Goal: Check status: Check status

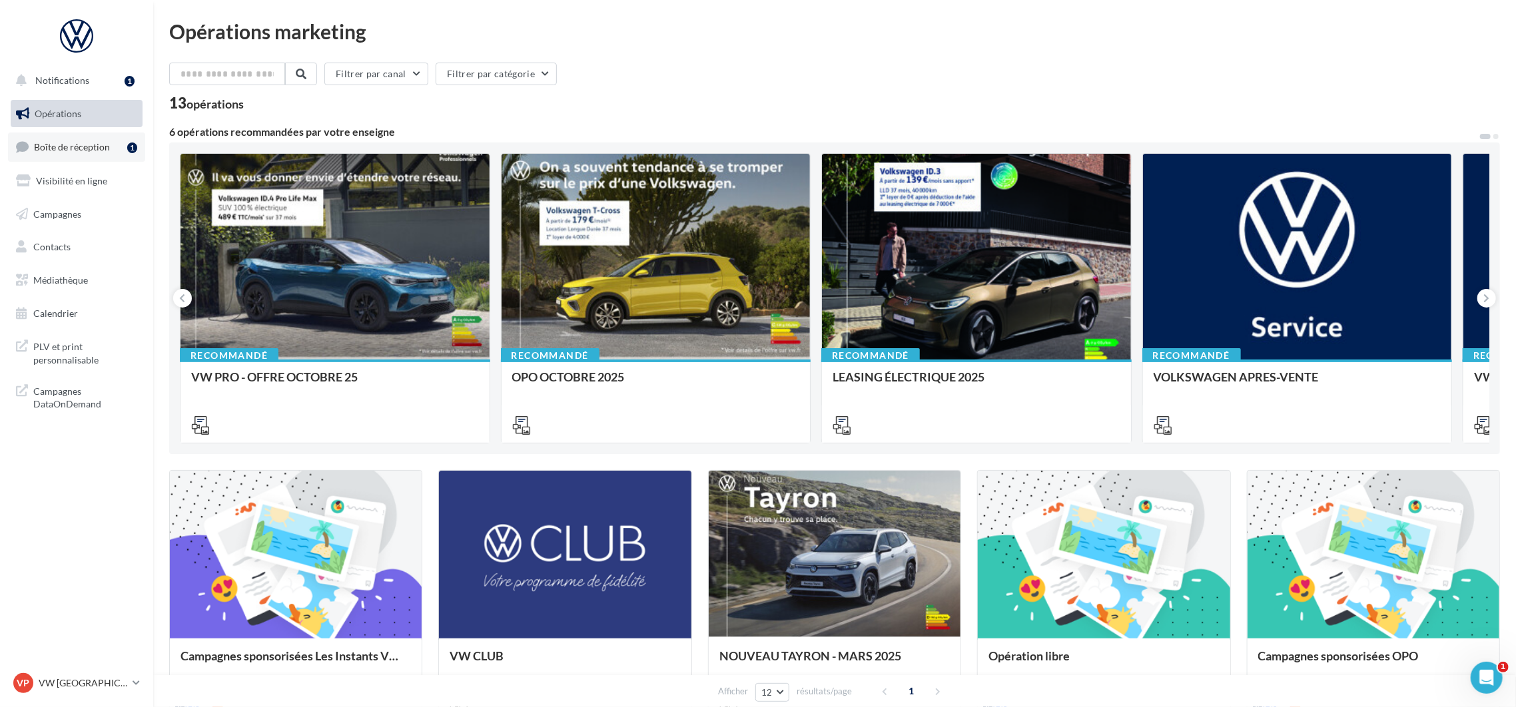
click at [90, 149] on span "Boîte de réception" at bounding box center [72, 146] width 76 height 11
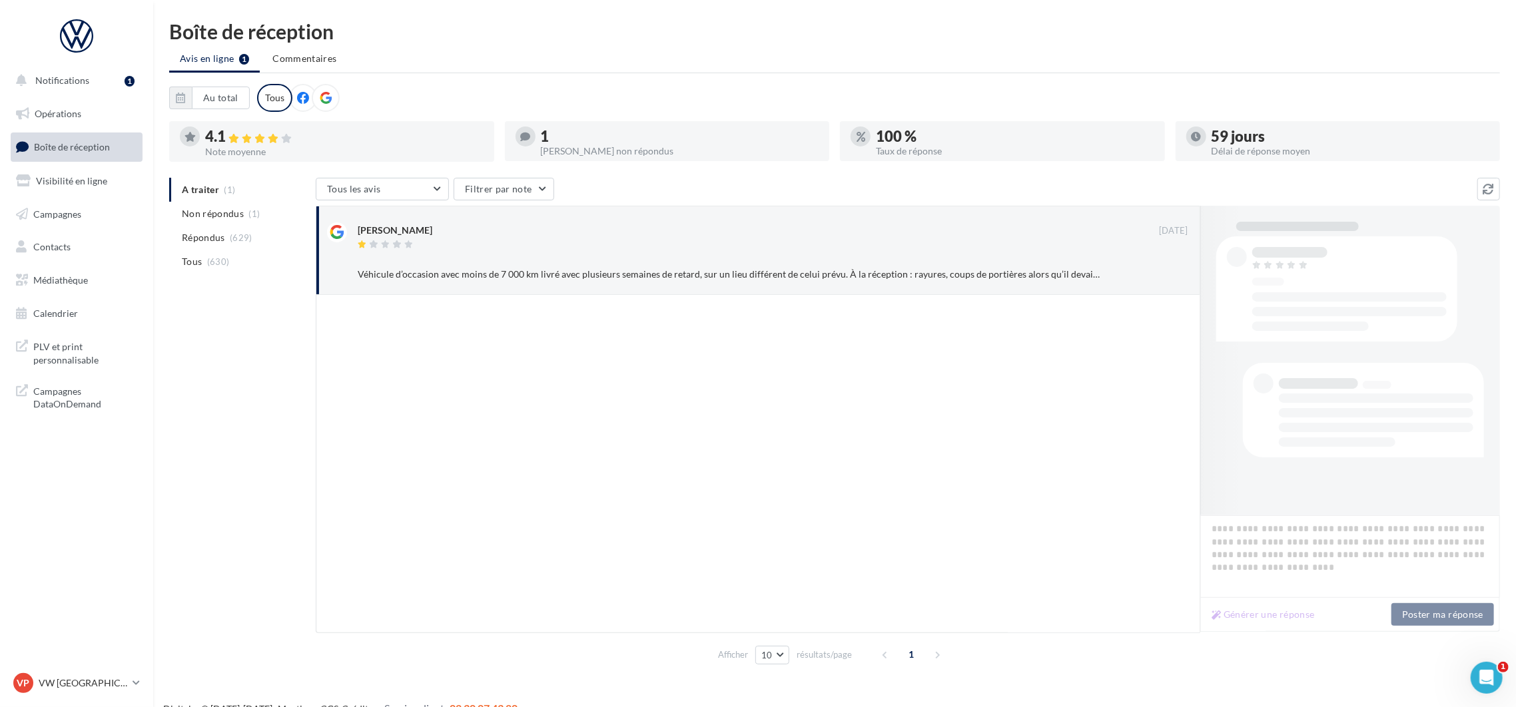
click at [265, 145] on div "4.1 Note moyenne" at bounding box center [344, 142] width 278 height 27
click at [239, 101] on button "Au total" at bounding box center [221, 98] width 58 height 23
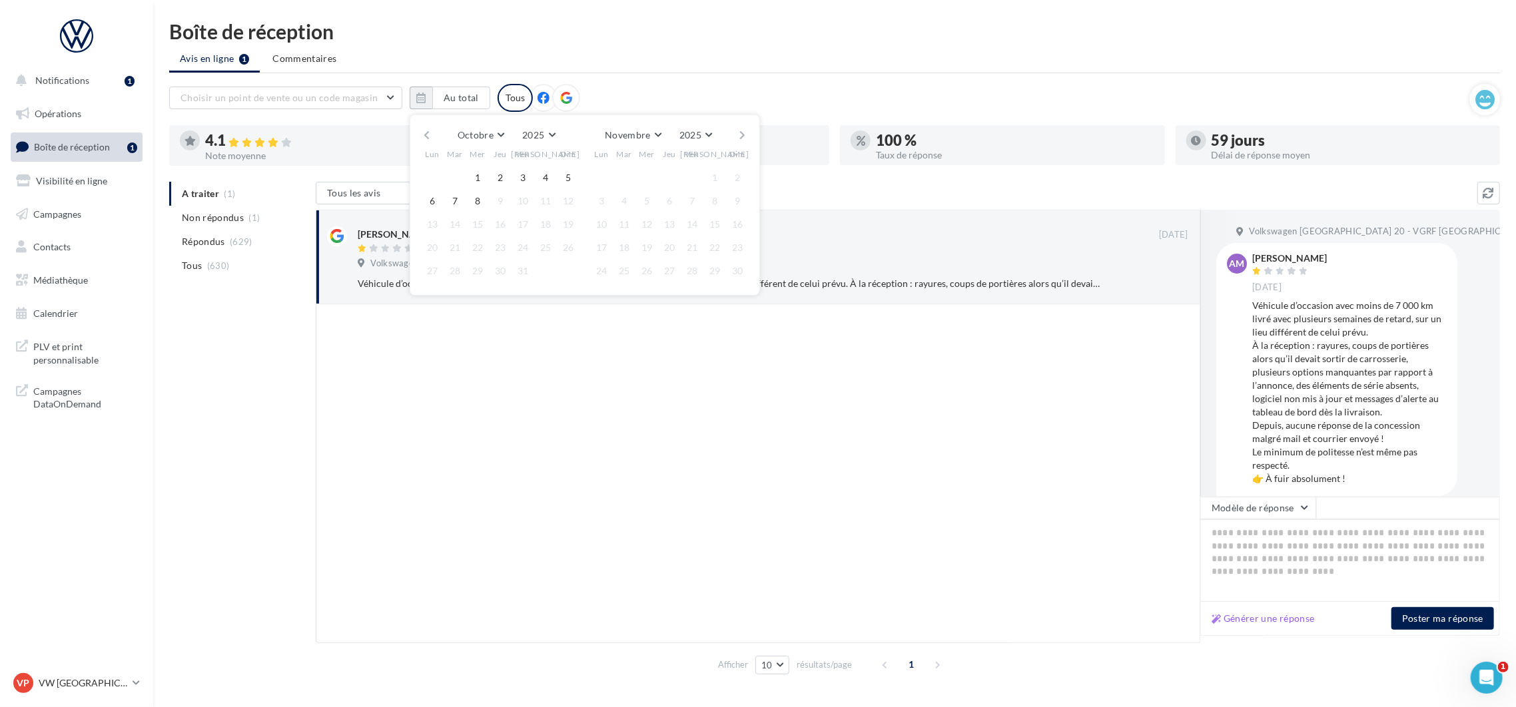
click at [430, 127] on button "button" at bounding box center [426, 135] width 11 height 19
click at [423, 141] on button "button" at bounding box center [426, 135] width 11 height 19
click at [423, 133] on button "button" at bounding box center [426, 135] width 11 height 19
click at [456, 179] on button "1" at bounding box center [455, 178] width 20 height 20
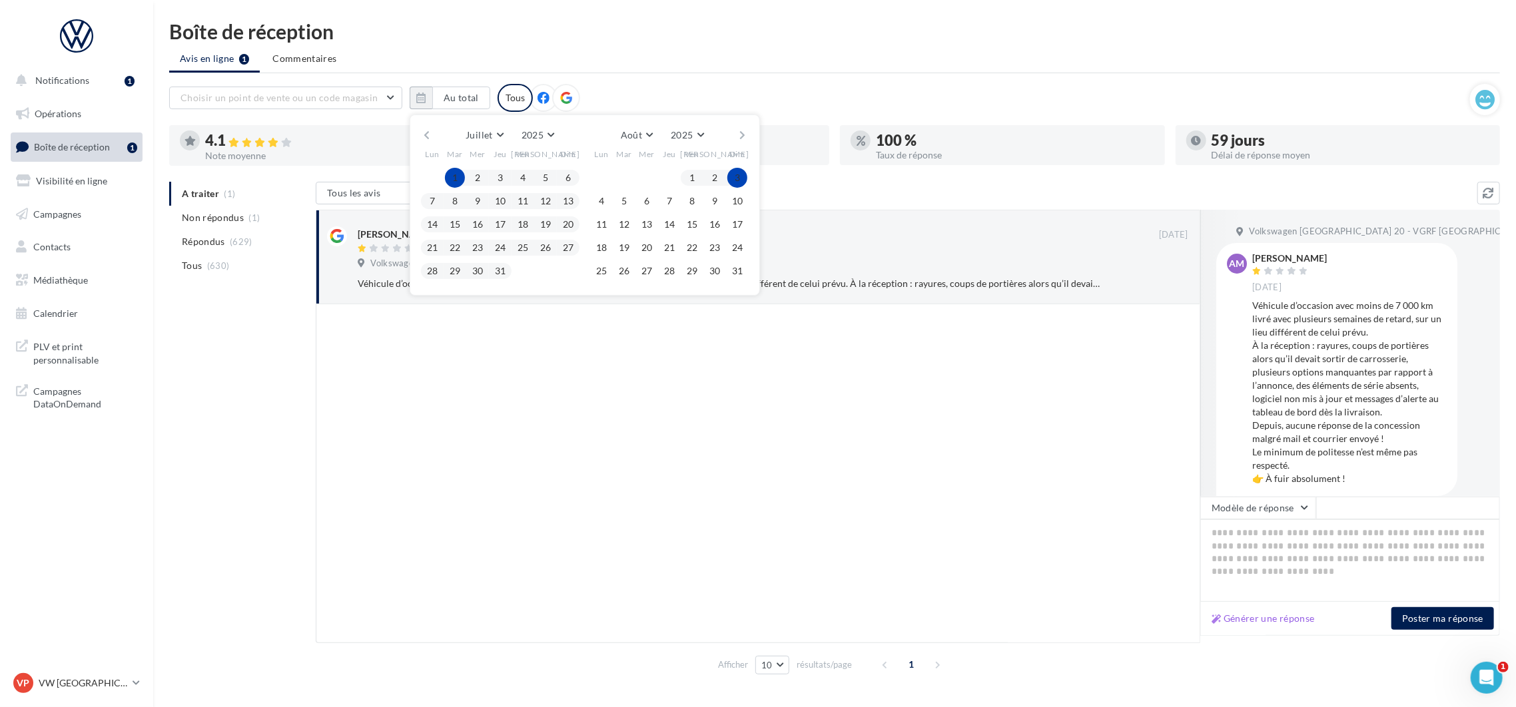
click at [741, 134] on button "button" at bounding box center [742, 135] width 11 height 19
click at [620, 266] on button "30" at bounding box center [624, 271] width 20 height 20
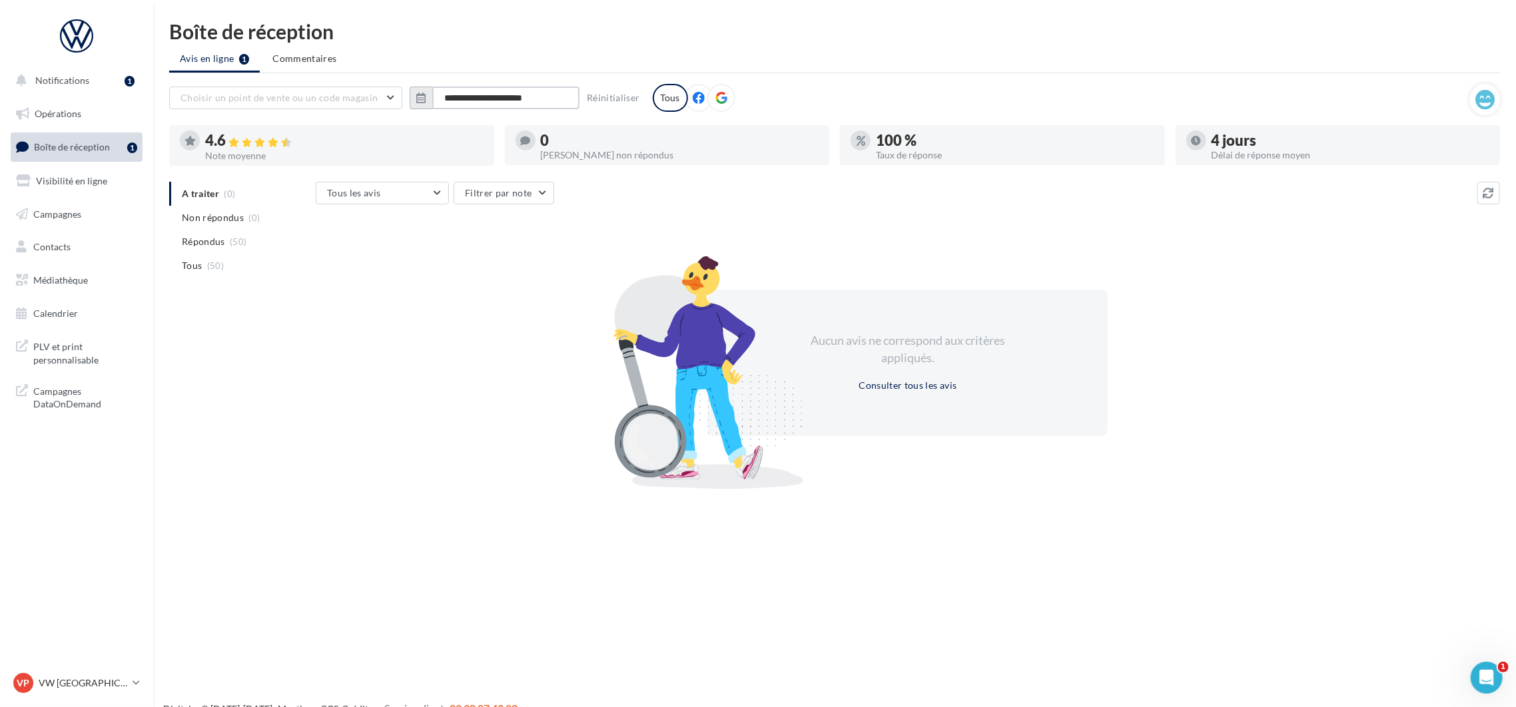
click at [522, 99] on input "**********" at bounding box center [505, 98] width 147 height 23
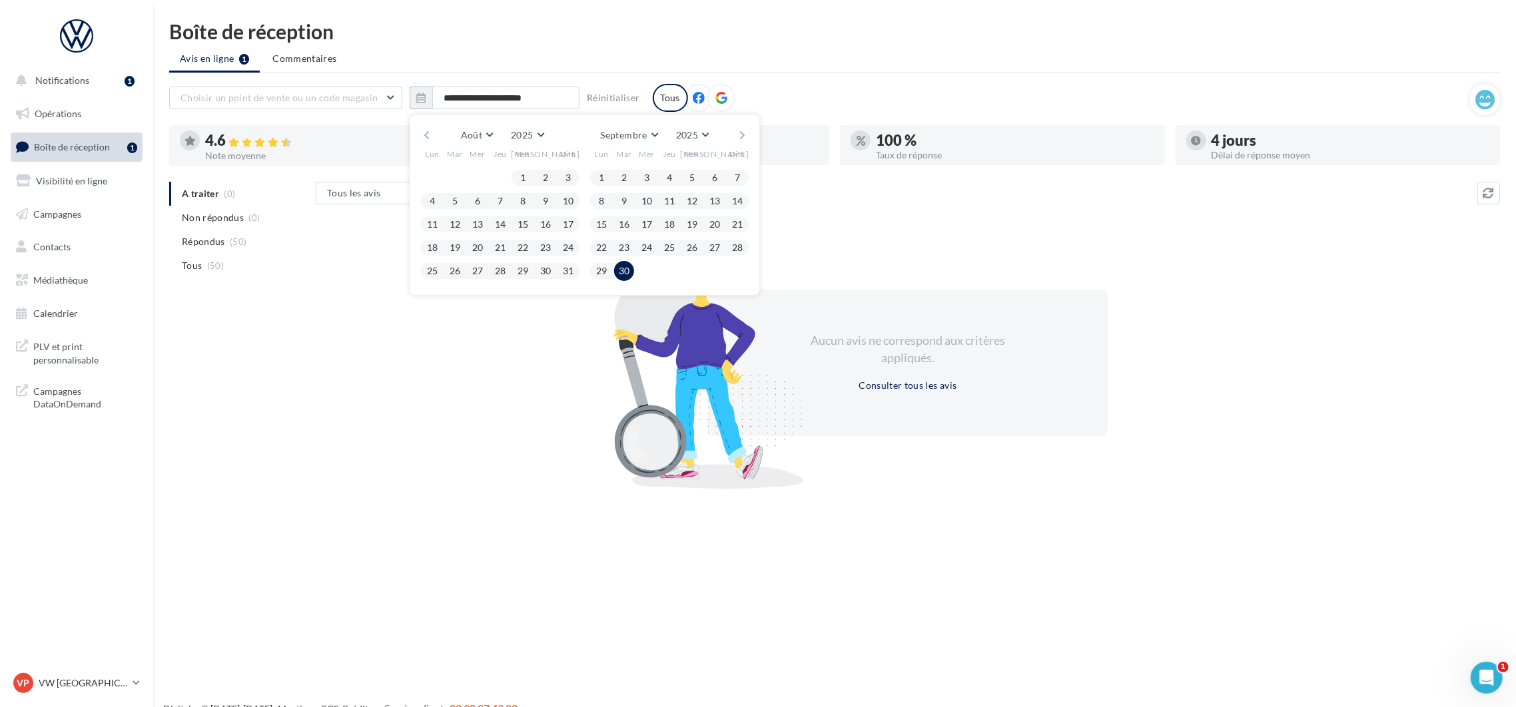
click at [737, 135] on button "button" at bounding box center [742, 135] width 11 height 19
click at [650, 179] on button "1" at bounding box center [647, 178] width 20 height 20
click at [649, 195] on button "8" at bounding box center [647, 201] width 20 height 20
